Goal: Task Accomplishment & Management: Use online tool/utility

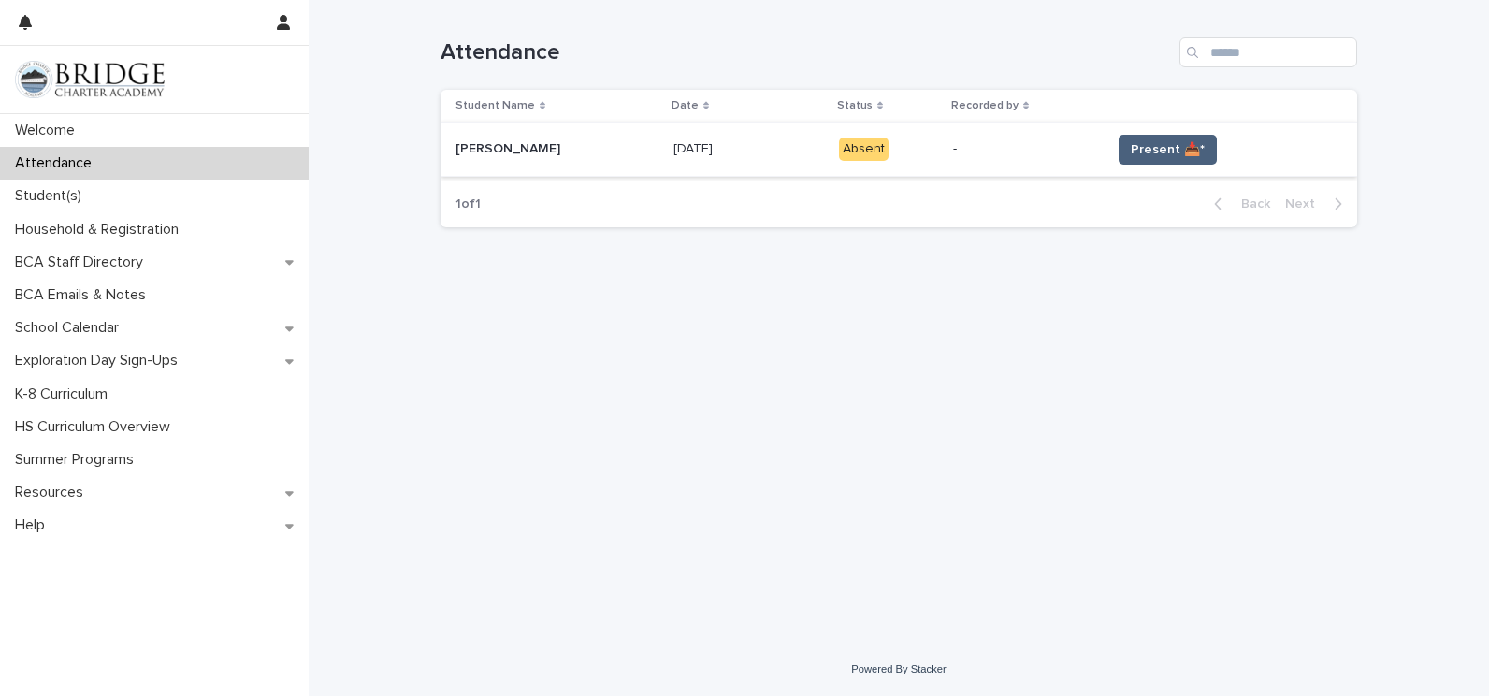
click at [1175, 141] on span "Present 📥*" at bounding box center [1168, 149] width 74 height 19
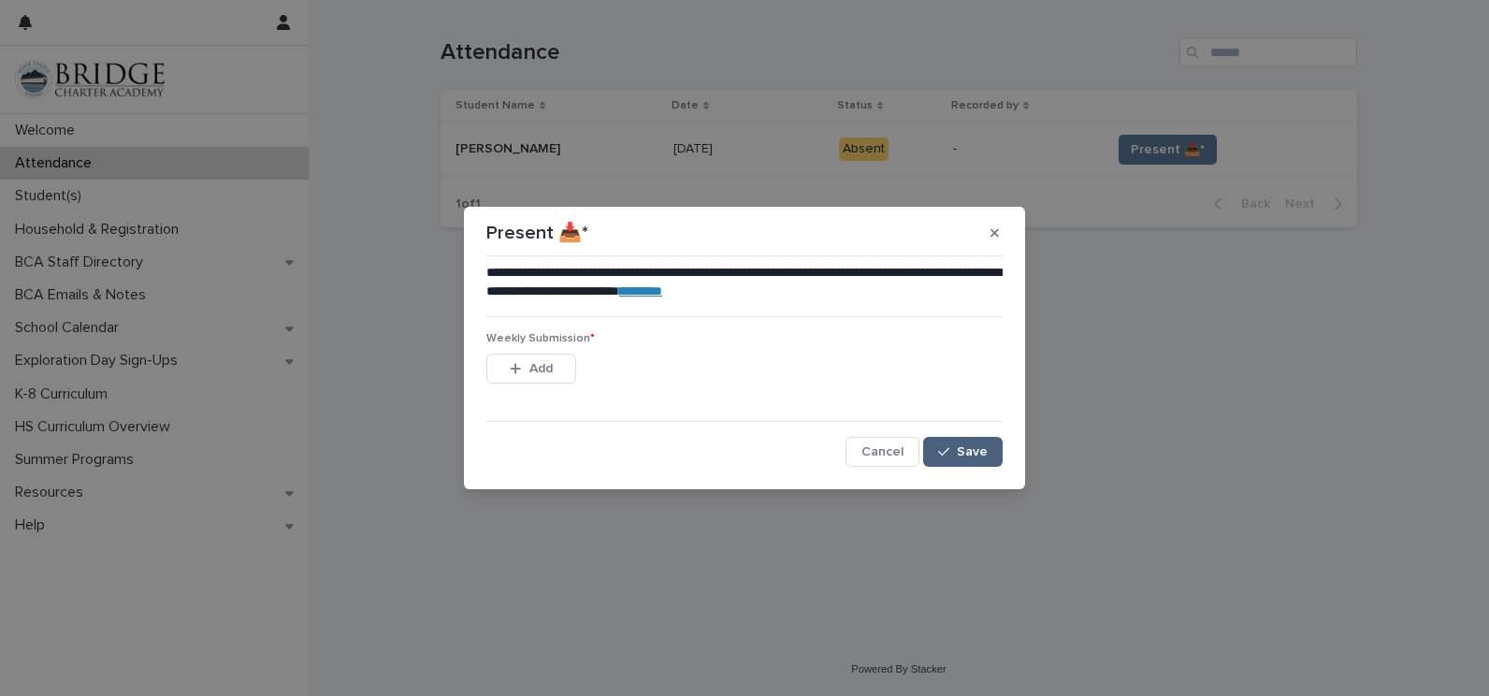
click at [956, 443] on button "Save" at bounding box center [963, 452] width 80 height 30
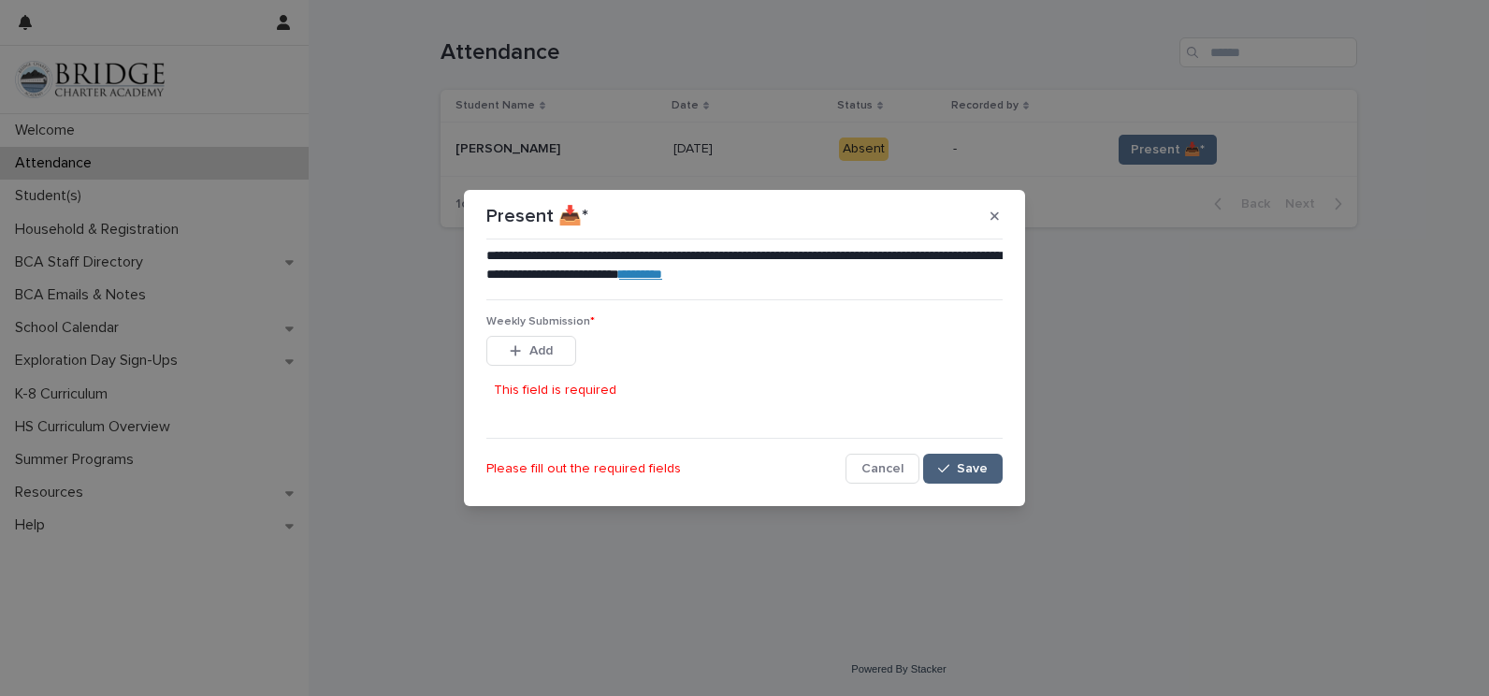
click at [960, 456] on button "Save" at bounding box center [963, 469] width 80 height 30
click at [970, 457] on button "Save" at bounding box center [963, 469] width 80 height 30
click at [1002, 204] on button "button" at bounding box center [995, 216] width 31 height 30
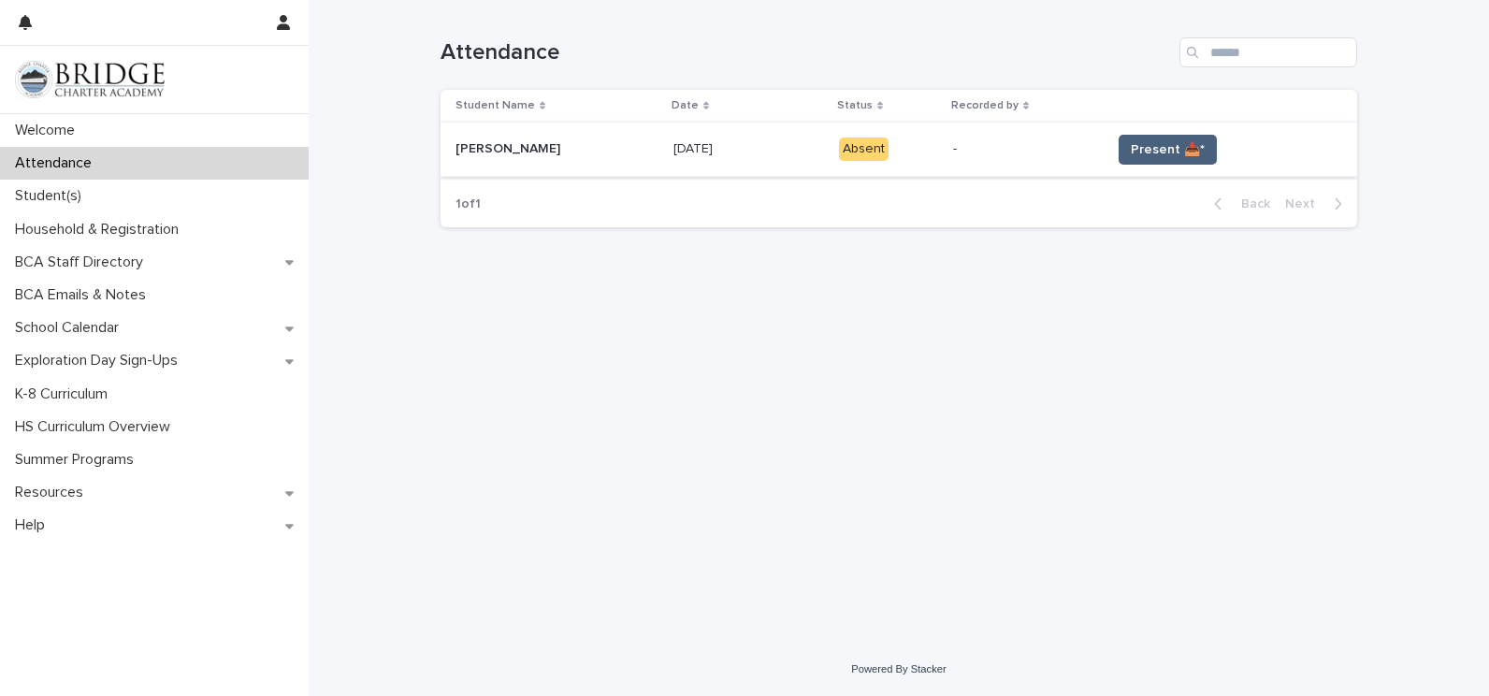
click at [1167, 135] on button "Present 📥*" at bounding box center [1168, 150] width 98 height 30
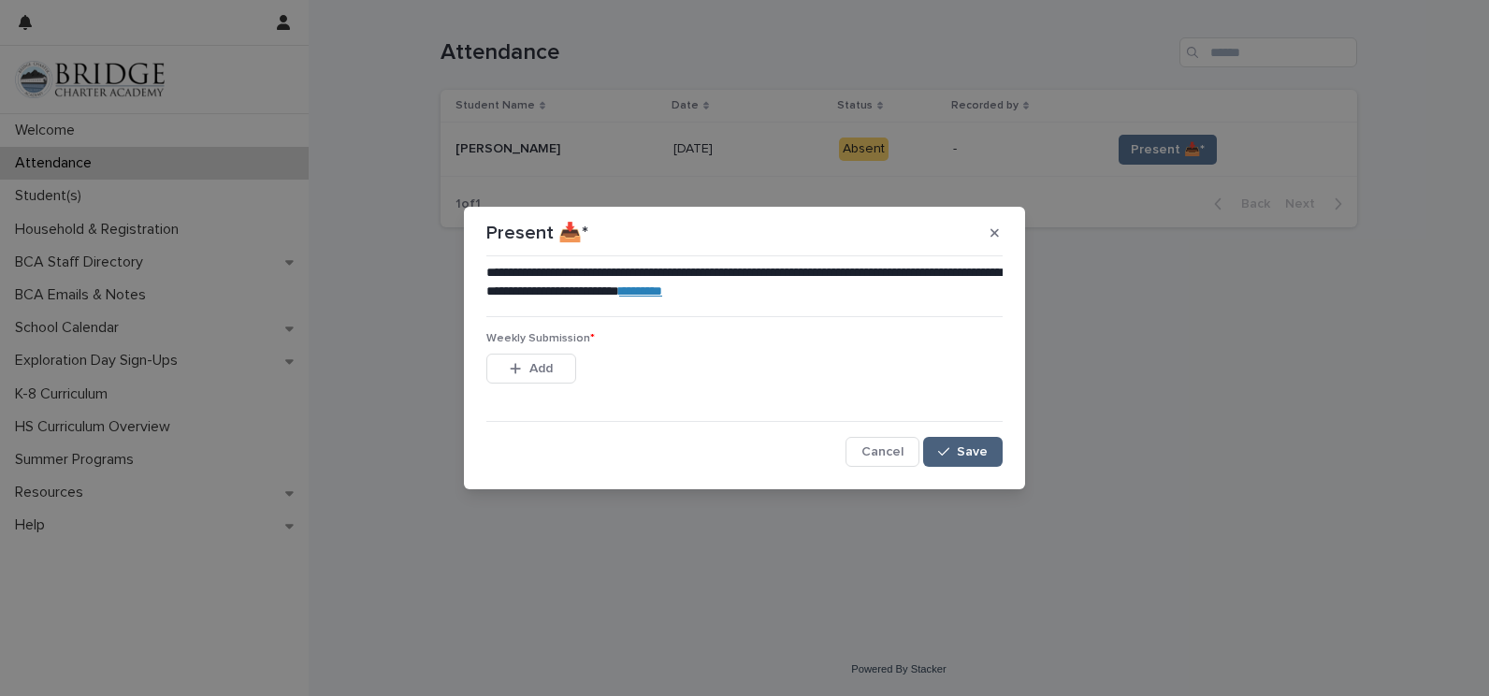
click at [966, 445] on span "Save" at bounding box center [972, 451] width 31 height 13
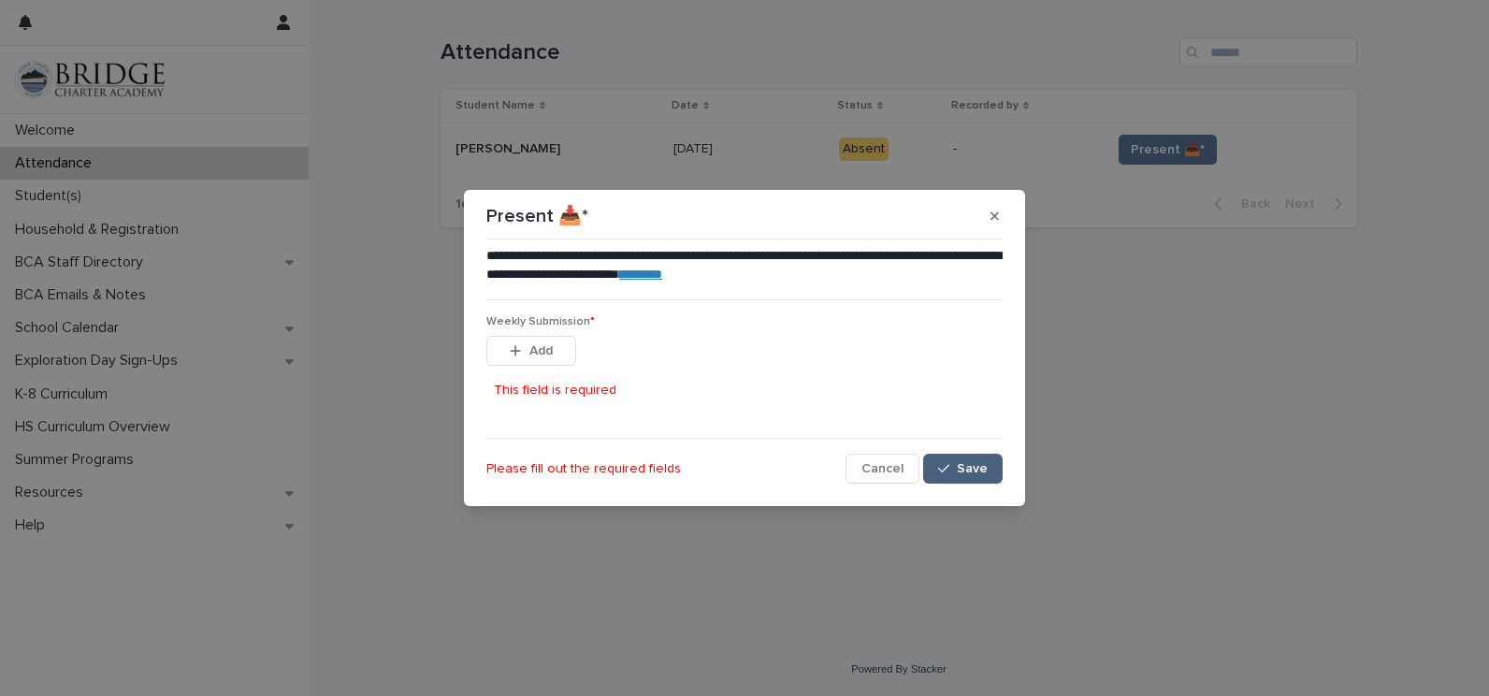
click at [970, 463] on span "Save" at bounding box center [972, 468] width 31 height 13
click at [887, 476] on button "Cancel" at bounding box center [883, 469] width 74 height 30
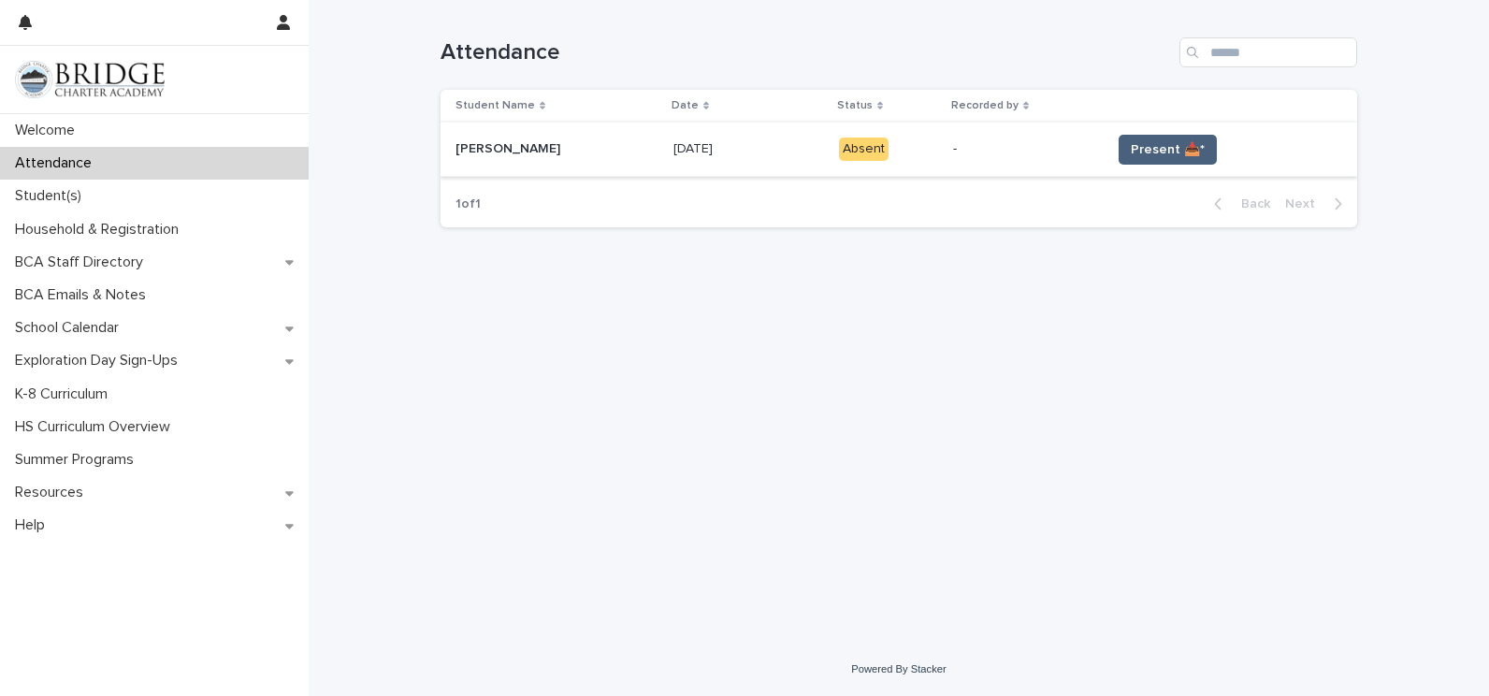
click at [1162, 143] on span "Present 📥*" at bounding box center [1168, 149] width 74 height 19
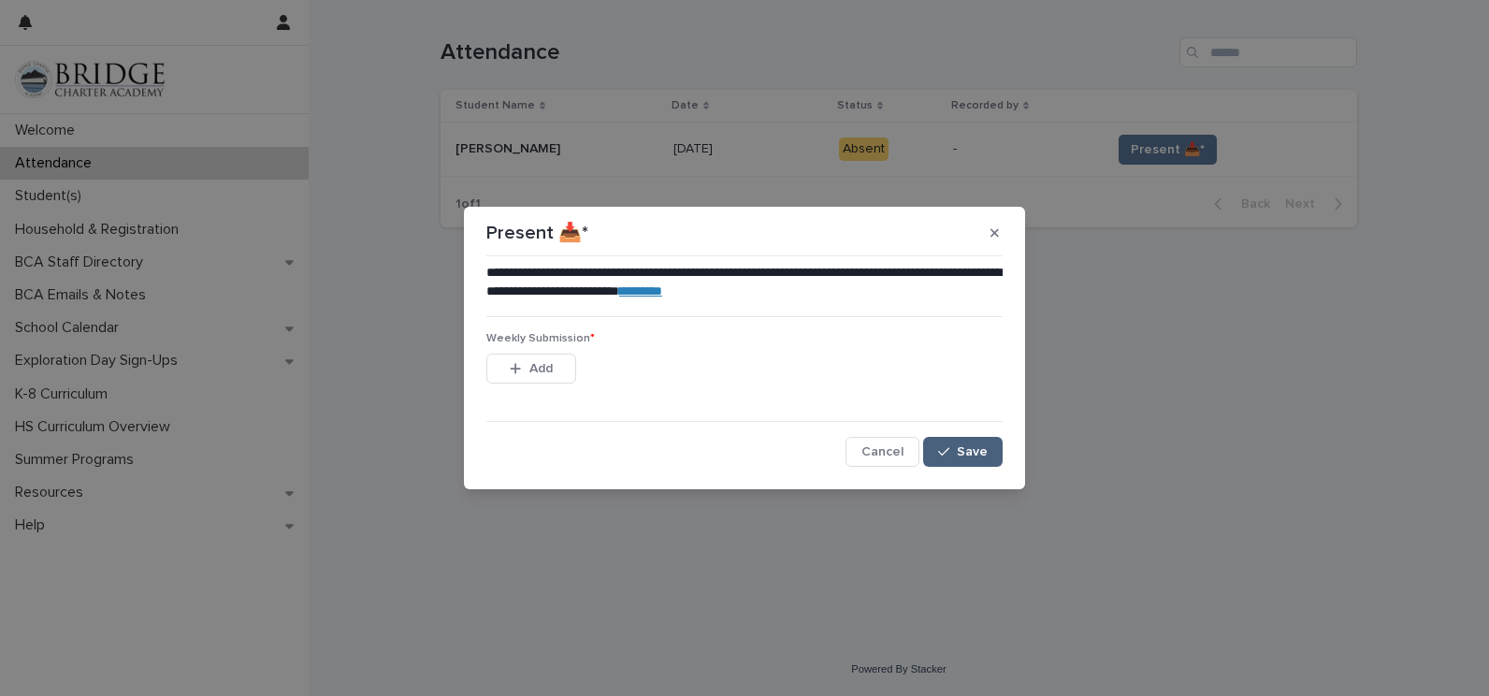
click at [968, 448] on span "Save" at bounding box center [972, 451] width 31 height 13
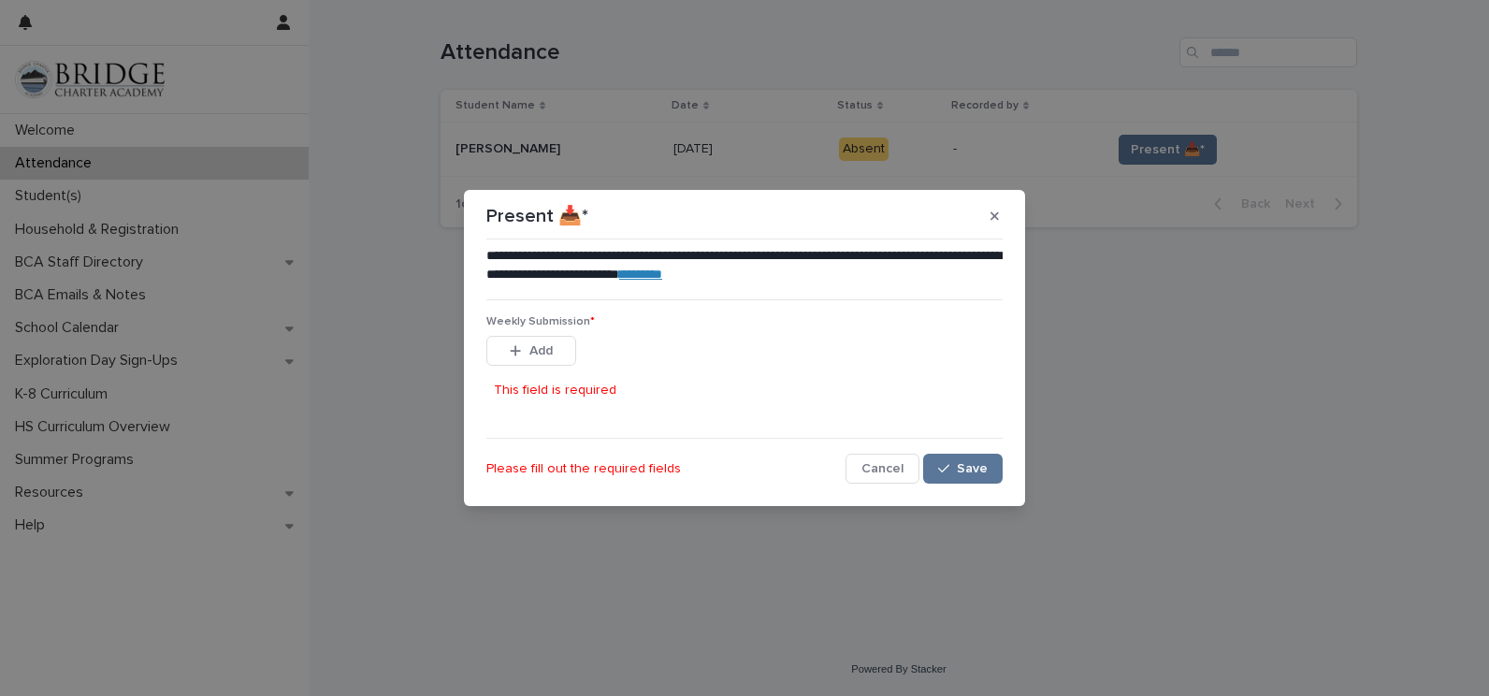
click at [662, 273] on link "********" at bounding box center [640, 274] width 43 height 13
